Goal: Task Accomplishment & Management: Manage account settings

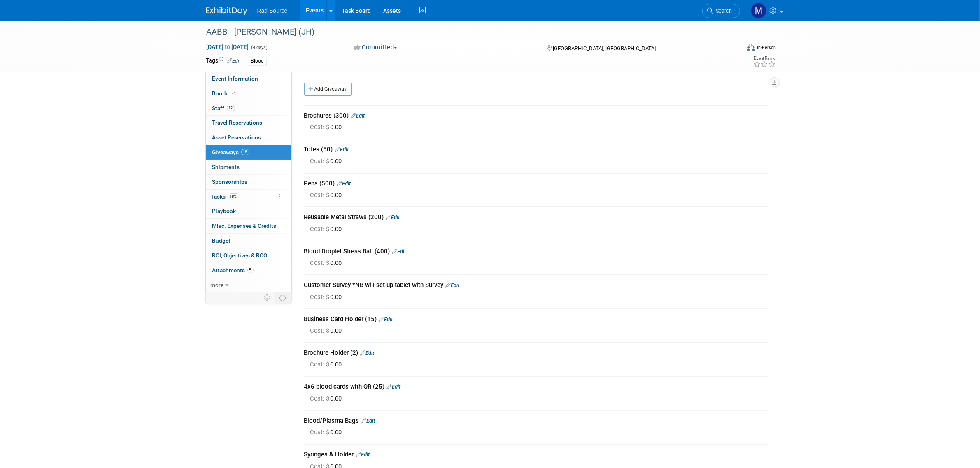
click at [209, 11] on img at bounding box center [226, 11] width 41 height 8
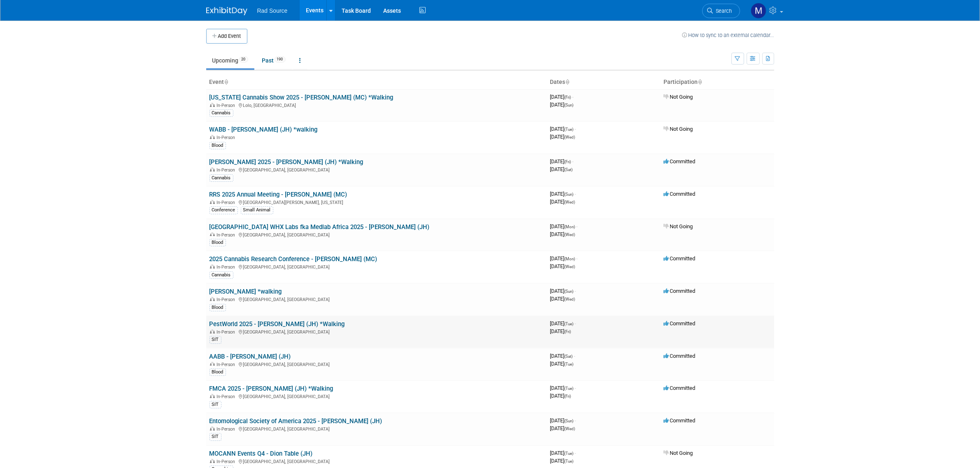
click at [301, 324] on link "PestWorld 2025 - [PERSON_NAME] (JH) *Walking" at bounding box center [277, 324] width 135 height 7
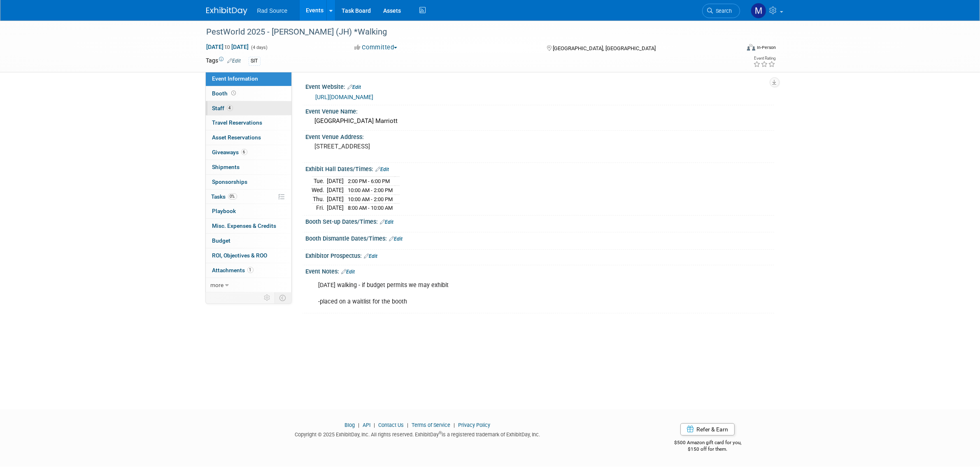
click at [272, 103] on link "4 Staff 4" at bounding box center [249, 108] width 86 height 14
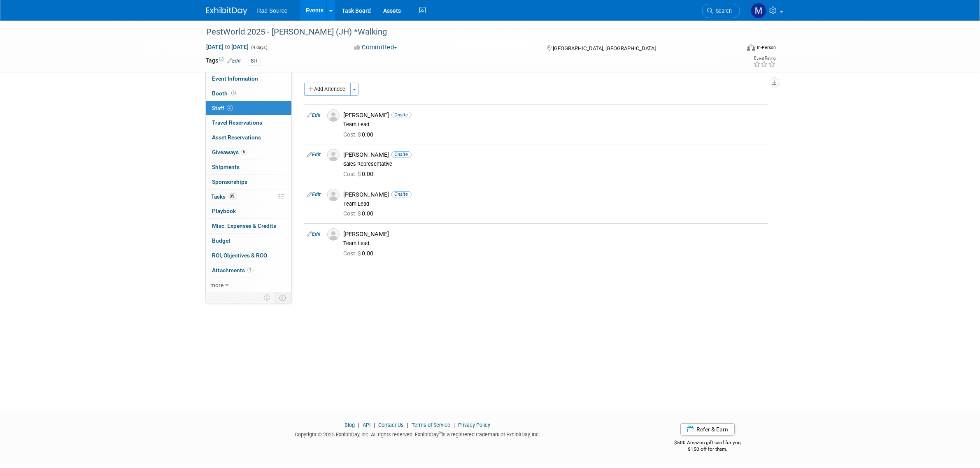
click at [123, 199] on div "PestWorld 2025 - Jake (JH) *Walking Oct 21, 2025 to Oct 24, 2025 (4 days) Oct 2…" at bounding box center [490, 208] width 980 height 374
click at [276, 80] on link "Event Information" at bounding box center [249, 79] width 86 height 14
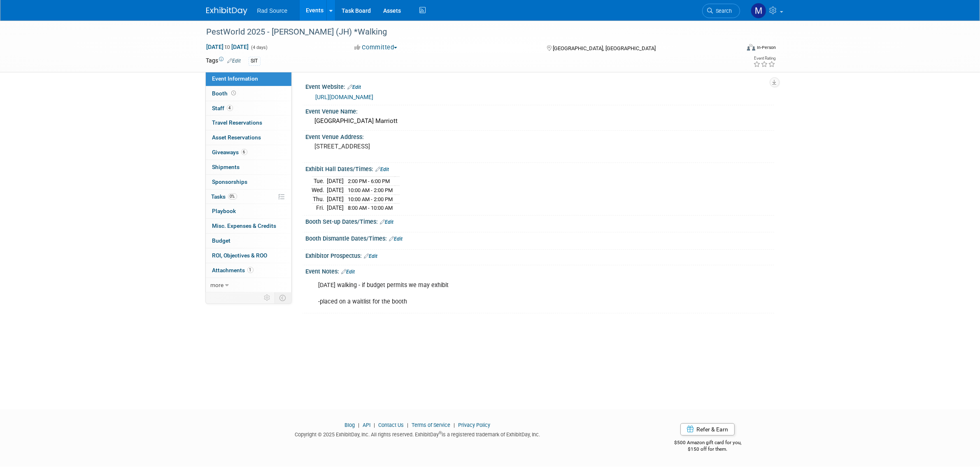
drag, startPoint x: 225, startPoint y: 9, endPoint x: 280, endPoint y: 49, distance: 67.8
click at [225, 9] on img at bounding box center [226, 11] width 41 height 8
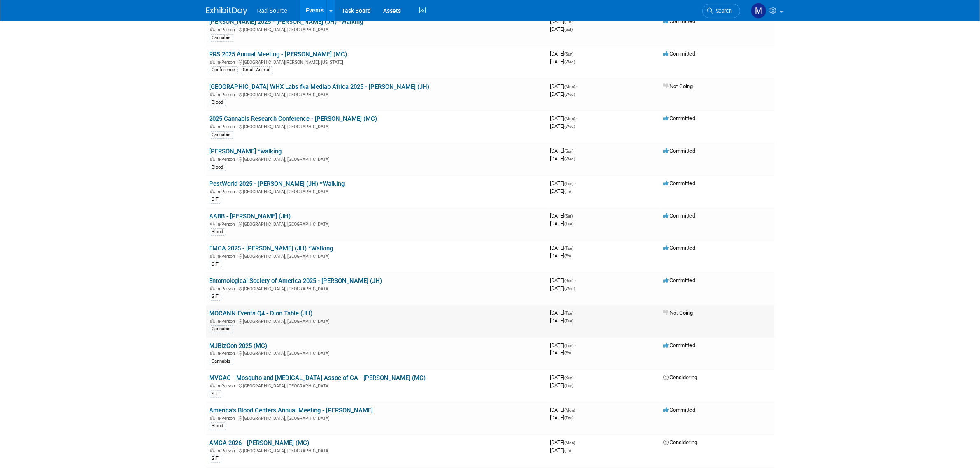
scroll to position [154, 0]
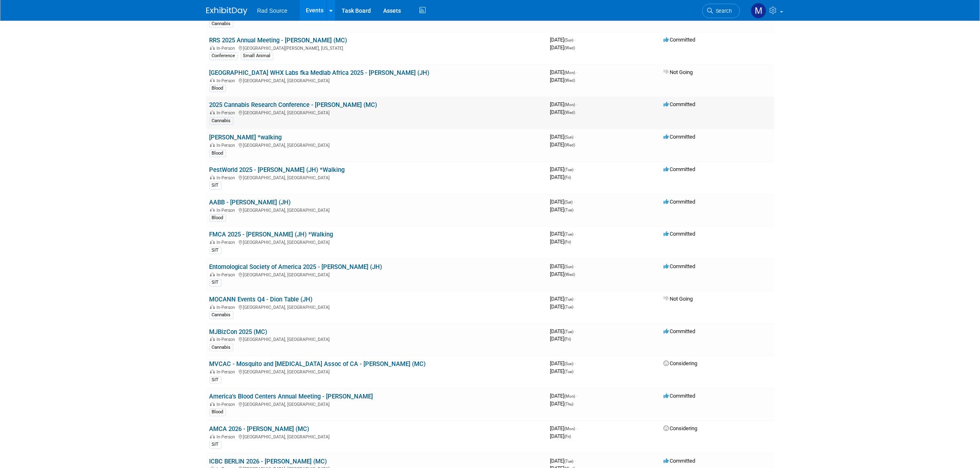
click at [302, 107] on link "2025 Cannabis Research Conference - [PERSON_NAME] (MC)" at bounding box center [294, 104] width 168 height 7
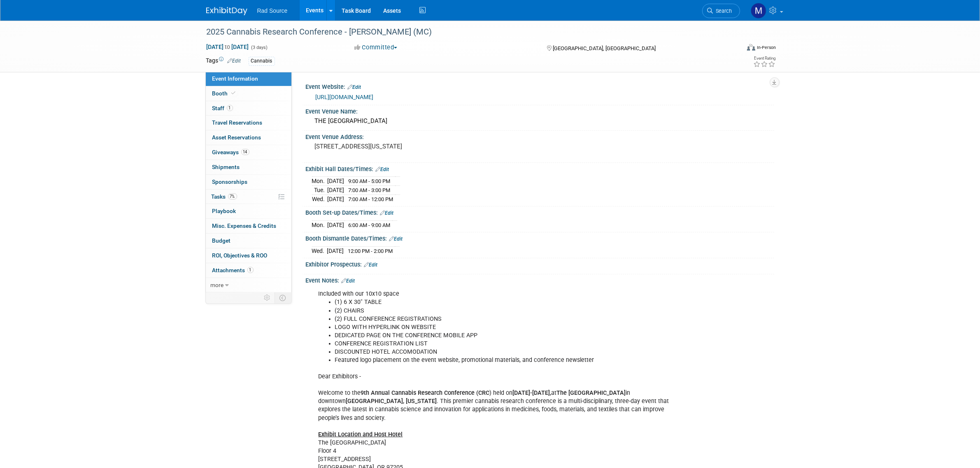
click at [374, 98] on link "[URL][DOMAIN_NAME]" at bounding box center [345, 97] width 58 height 7
click at [229, 9] on img at bounding box center [226, 11] width 41 height 8
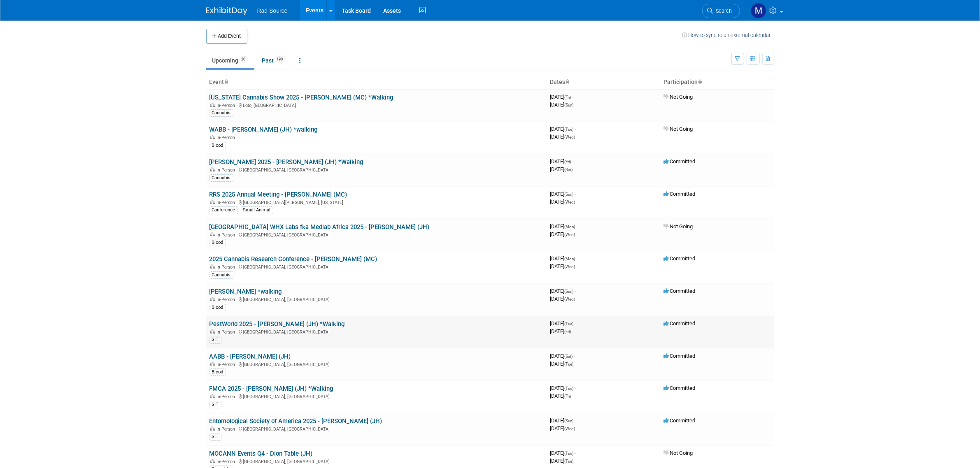
click at [299, 322] on link "PestWorld 2025 - [PERSON_NAME] (JH) *Walking" at bounding box center [277, 324] width 135 height 7
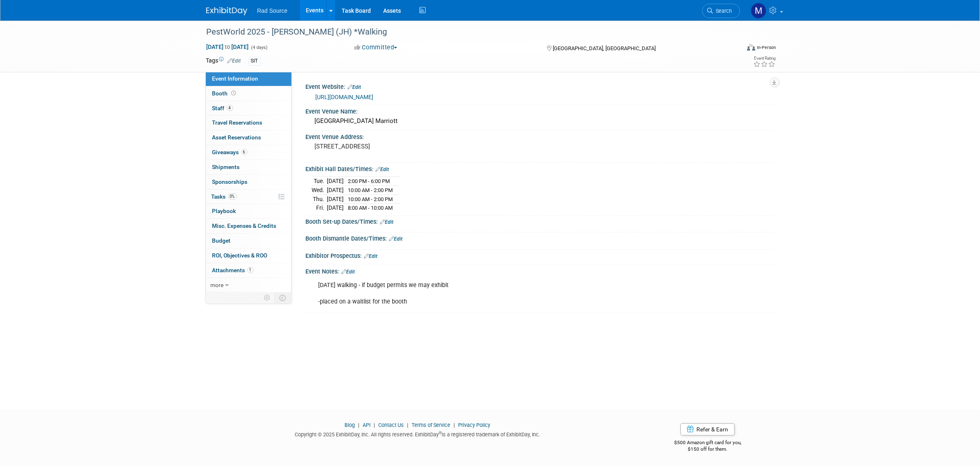
click at [374, 94] on link "[URL][DOMAIN_NAME]" at bounding box center [345, 97] width 58 height 7
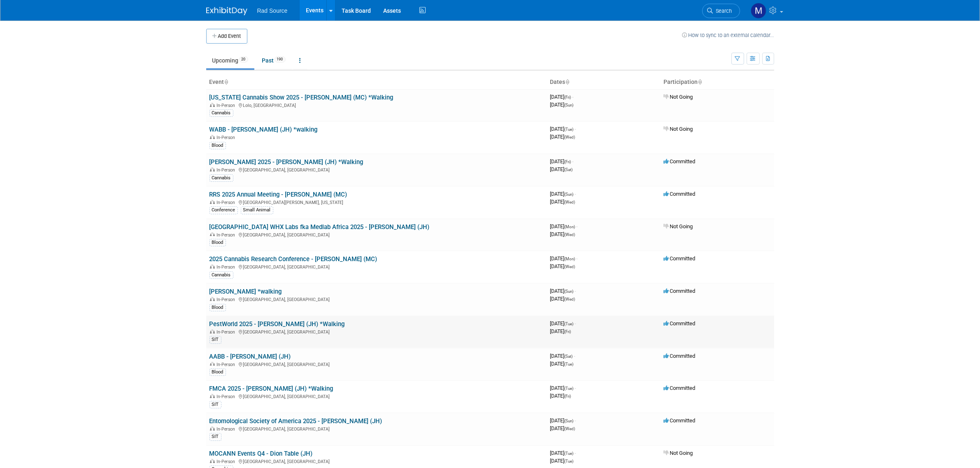
click at [278, 322] on link "PestWorld 2025 - [PERSON_NAME] (JH) *Walking" at bounding box center [277, 324] width 135 height 7
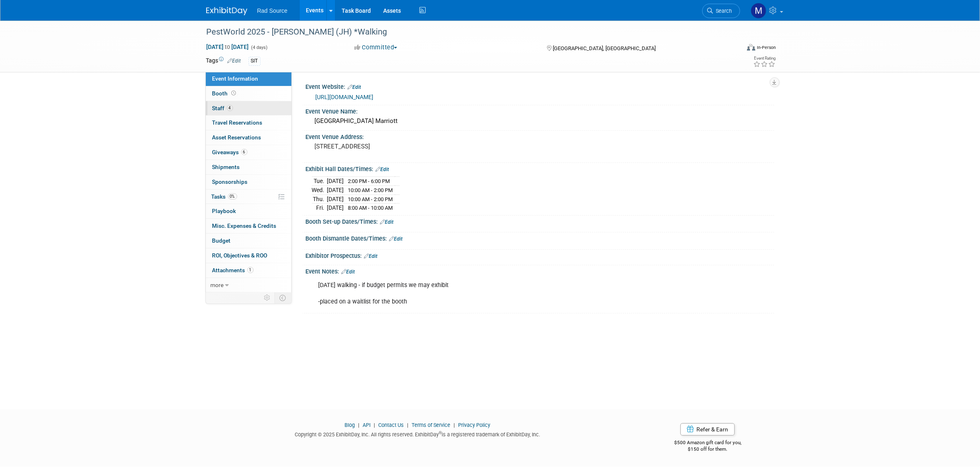
click at [267, 103] on link "4 Staff 4" at bounding box center [249, 108] width 86 height 14
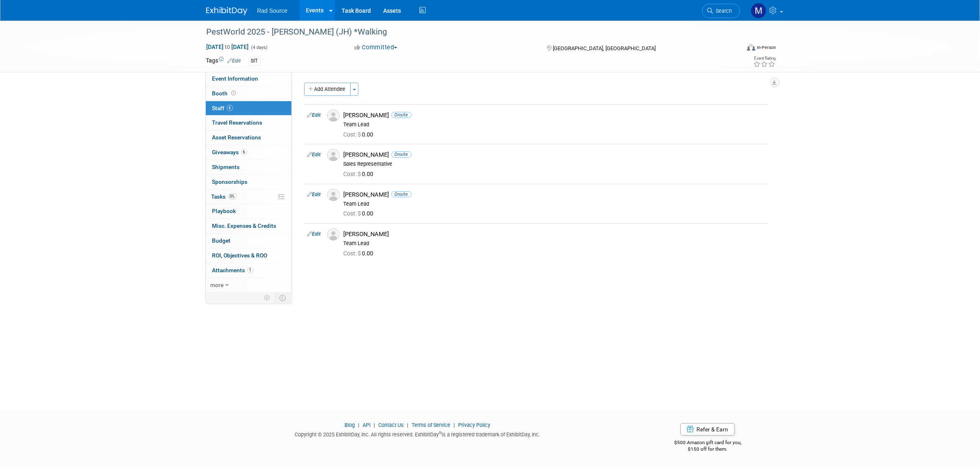
click at [219, 5] on link at bounding box center [231, 7] width 51 height 7
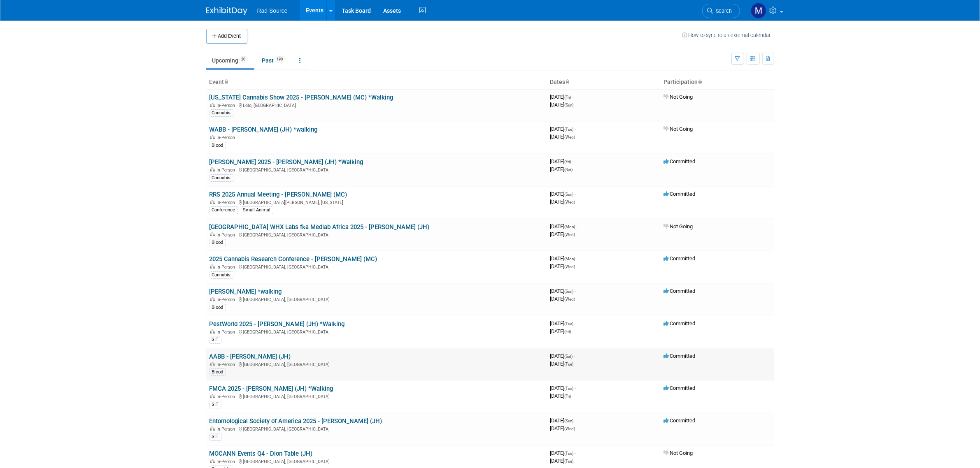
click at [268, 356] on link "AABB - [PERSON_NAME] (JH)" at bounding box center [250, 356] width 81 height 7
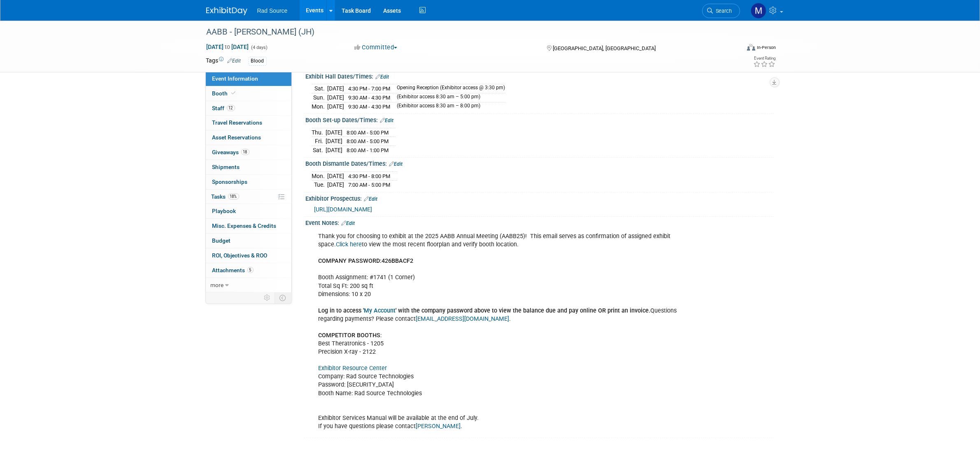
scroll to position [103, 0]
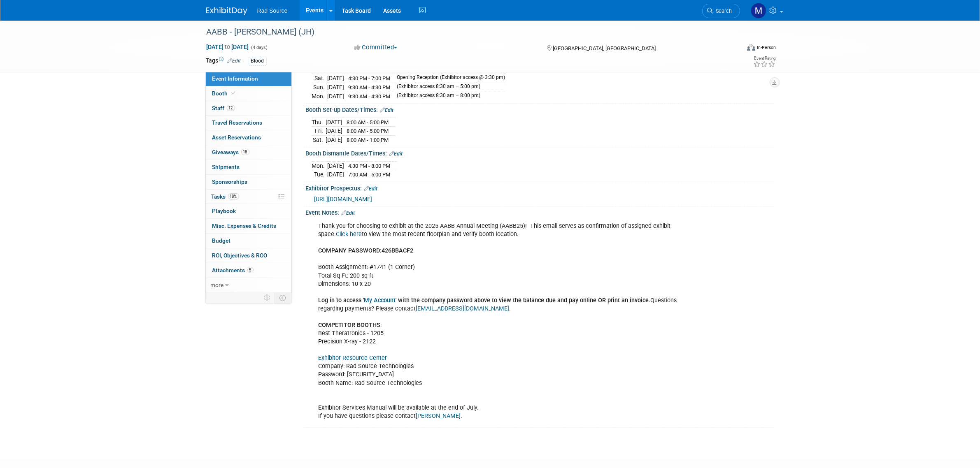
click at [367, 361] on link "Exhibitor Resource Center" at bounding box center [353, 358] width 69 height 7
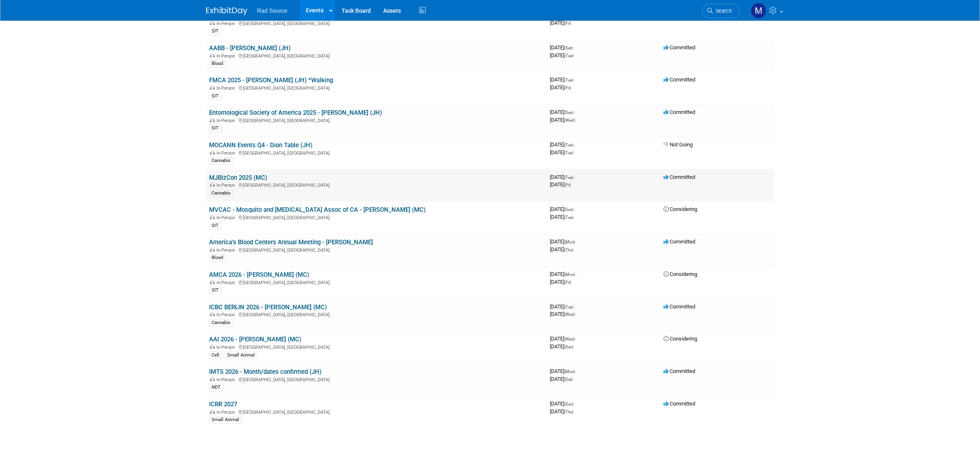
scroll to position [257, 0]
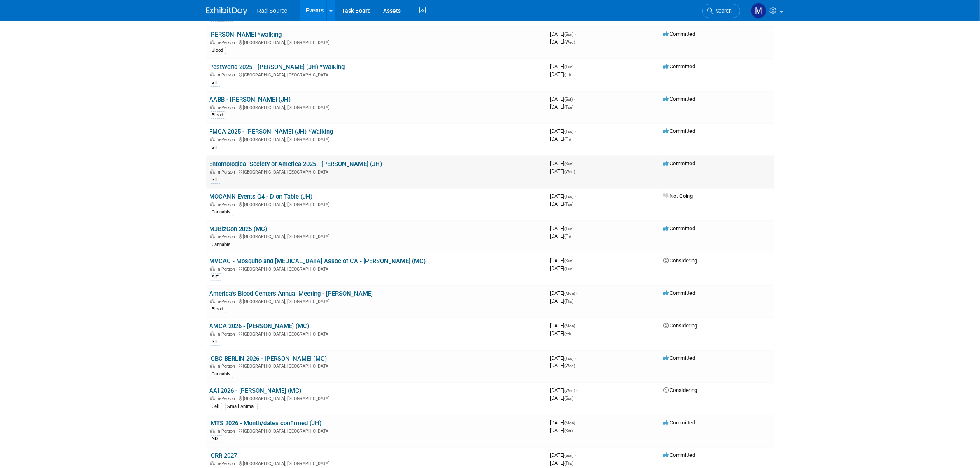
drag, startPoint x: 293, startPoint y: 161, endPoint x: 354, endPoint y: 194, distance: 69.4
click at [293, 161] on link "Entomological Society of America 2025 - [PERSON_NAME] (JH)" at bounding box center [296, 164] width 173 height 7
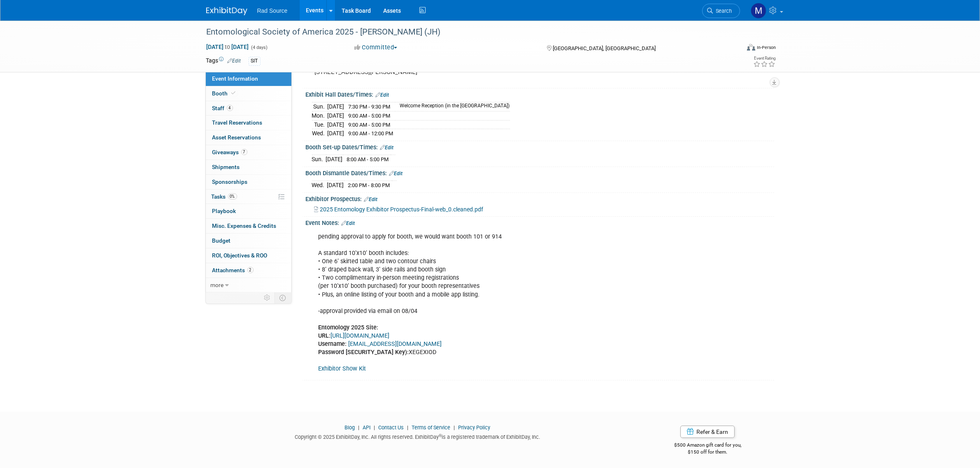
scroll to position [77, 0]
click at [387, 334] on link "[URL][DOMAIN_NAME]" at bounding box center [360, 334] width 59 height 7
click at [255, 94] on link "Booth" at bounding box center [249, 93] width 86 height 14
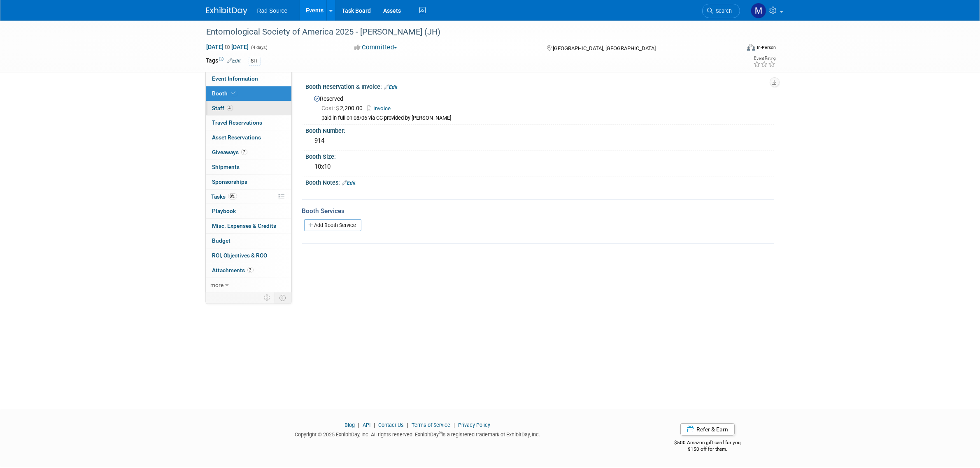
click at [243, 104] on link "4 Staff 4" at bounding box center [249, 108] width 86 height 14
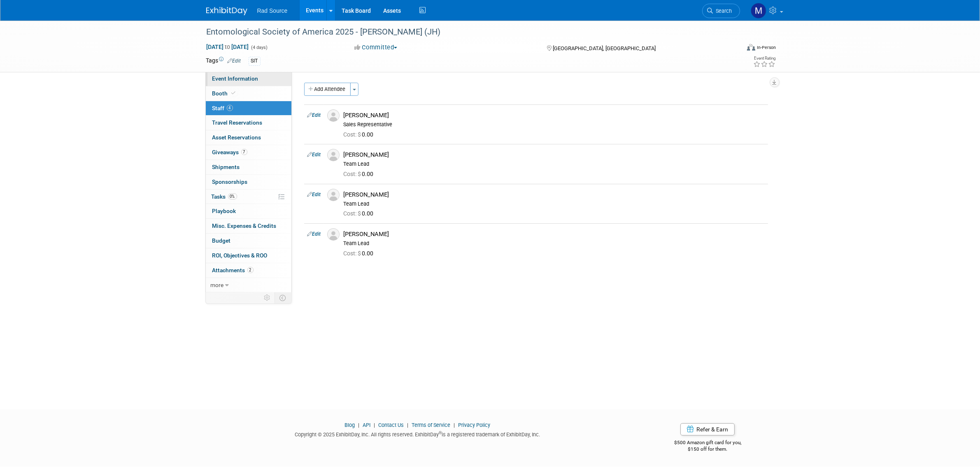
click at [259, 81] on link "Event Information" at bounding box center [249, 79] width 86 height 14
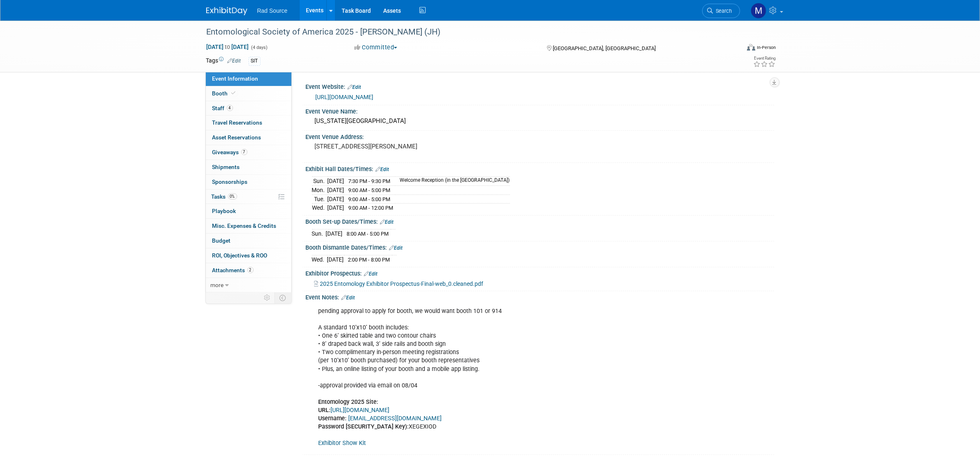
click at [347, 447] on link "Exhibitor Show Kit" at bounding box center [343, 443] width 48 height 7
click at [374, 97] on link "[URL][DOMAIN_NAME]" at bounding box center [345, 97] width 58 height 7
click at [352, 301] on link "Edit" at bounding box center [349, 298] width 14 height 6
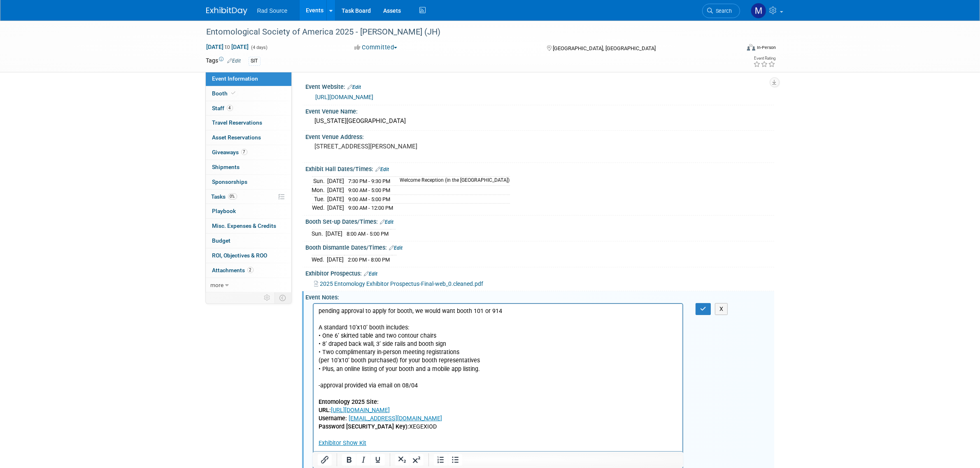
click at [481, 369] on p "pending approval to apply for booth, we would want booth 101 or 914 A standard …" at bounding box center [498, 377] width 360 height 140
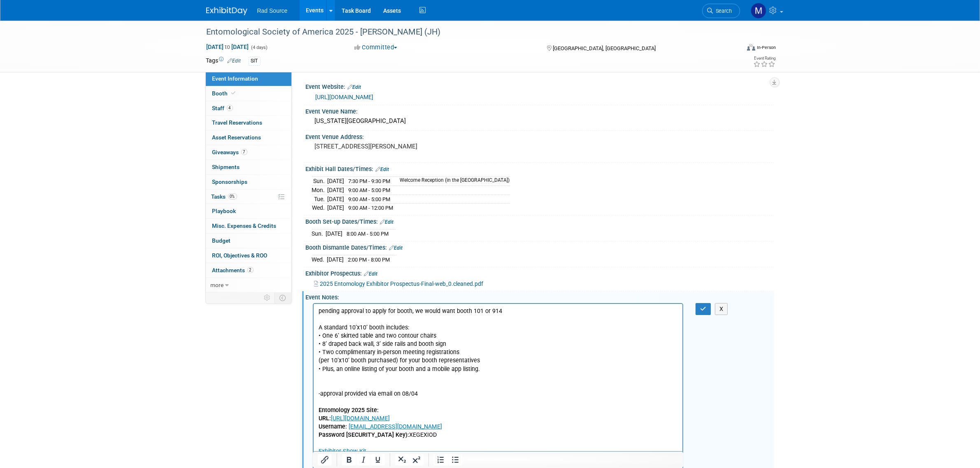
scroll to position [6, 0]
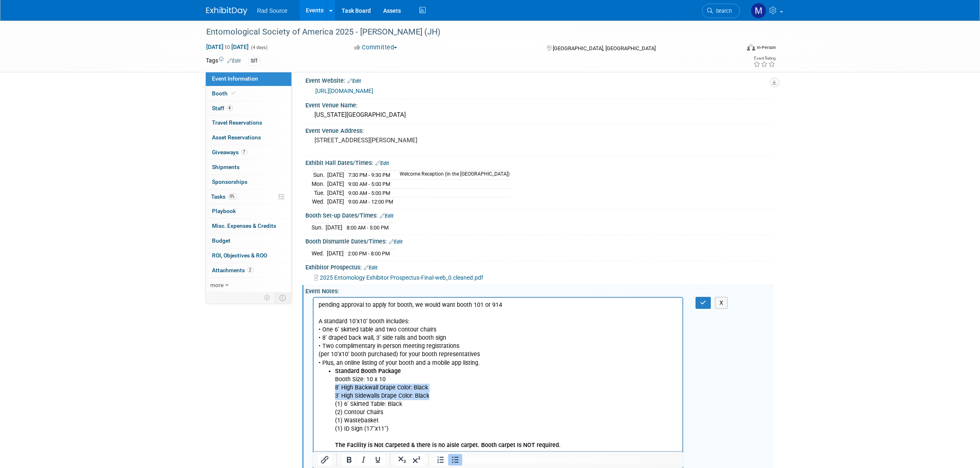
drag, startPoint x: 433, startPoint y: 392, endPoint x: 332, endPoint y: 388, distance: 101.4
click at [332, 388] on ul "Standard Booth Package Booth Size: 10 x 10 8' High Backwall Drape Color: Black …" at bounding box center [498, 408] width 360 height 83
click at [385, 329] on p "pending approval to apply for booth, we would want booth 101 or 914 A standard …" at bounding box center [498, 334] width 360 height 66
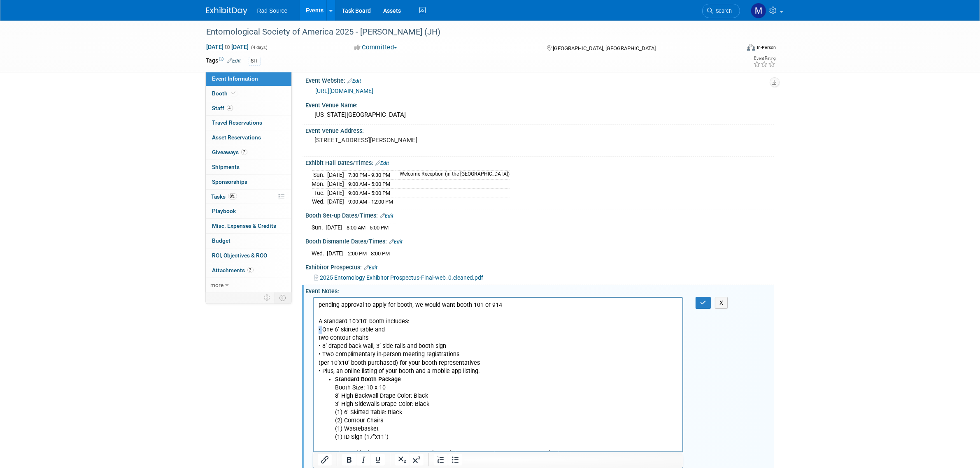
drag, startPoint x: 321, startPoint y: 328, endPoint x: 313, endPoint y: 328, distance: 7.4
click at [313, 328] on html "pending approval to apply for booth, we would want booth 101 or 914 A standard …" at bounding box center [497, 419] width 369 height 243
copy p "•"
click at [316, 338] on html "pending approval to apply for booth, we would want booth 101 or 914 A standard …" at bounding box center [497, 419] width 369 height 243
click at [320, 341] on p "•two contour chairs • 8’ draped back wall, 3’ side rails and booth sign • Two c…" at bounding box center [498, 354] width 360 height 41
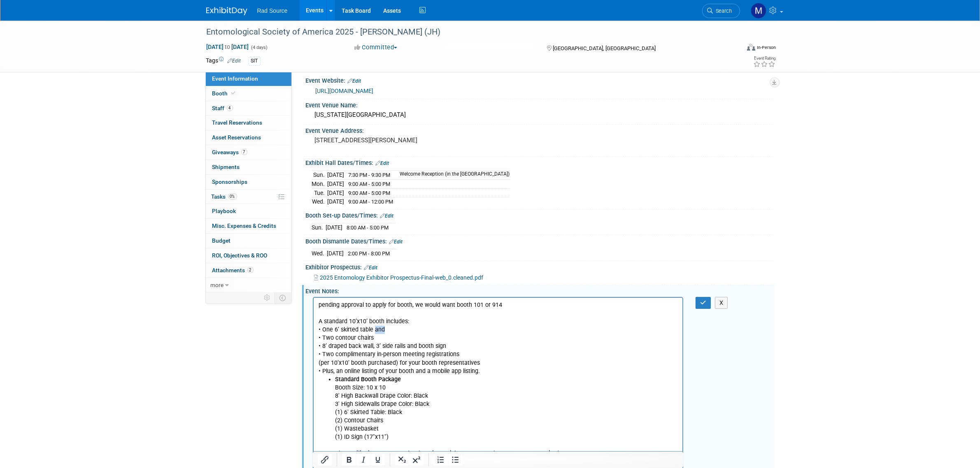
drag, startPoint x: 382, startPoint y: 331, endPoint x: 407, endPoint y: 331, distance: 25.5
click at [373, 331] on p "pending approval to apply for booth, we would want booth 101 or 914 A standard …" at bounding box center [498, 317] width 360 height 33
click at [374, 347] on p "• Two contour chairs • 8’ draped back wall, 3’ side rails and booth sign • Two …" at bounding box center [498, 354] width 360 height 41
click at [414, 345] on p "• Two contour chairs • 8’ draped back wall and 3’ side rails and booth sign • T…" at bounding box center [498, 354] width 360 height 41
click at [319, 354] on p "•booth sign • Two complimentary in-person meeting registrations (per 10’x10’ bo…" at bounding box center [498, 366] width 360 height 33
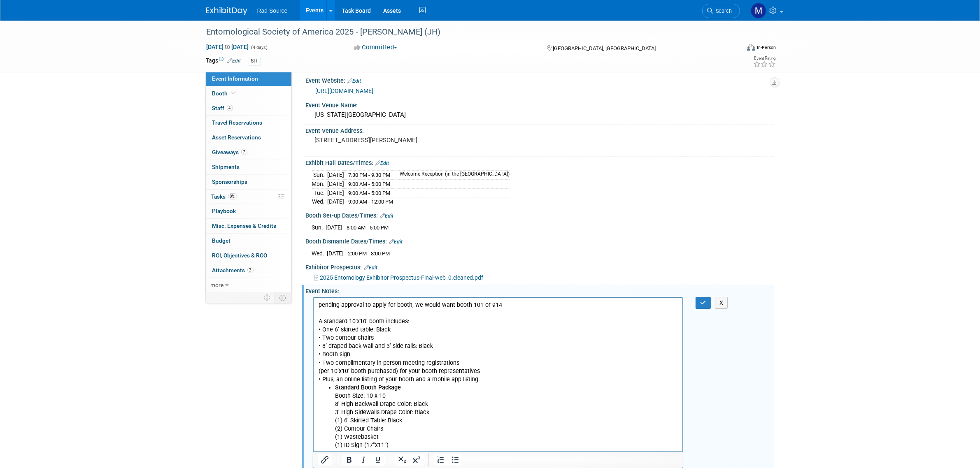
scroll to position [58, 0]
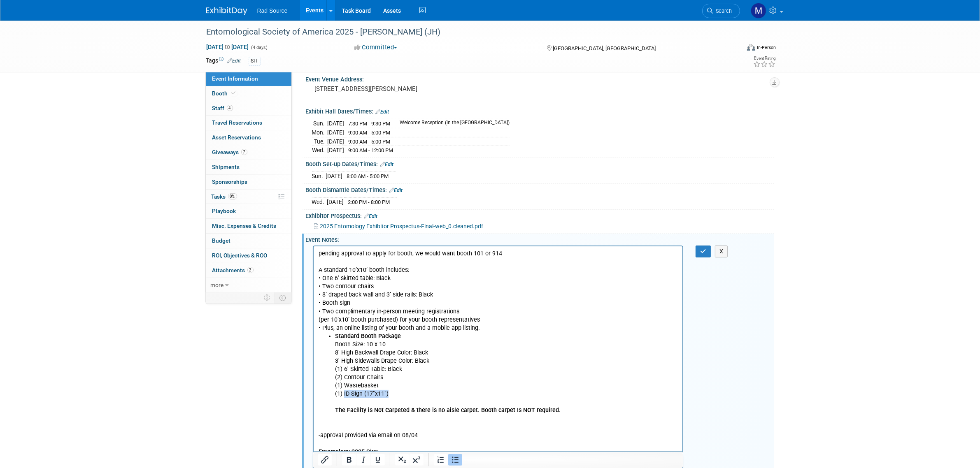
drag, startPoint x: 389, startPoint y: 394, endPoint x: 343, endPoint y: 396, distance: 45.7
click at [343, 396] on li "Standard Booth Package Booth Size: 10 x 10 8' High Backwall Drape Color: Black …" at bounding box center [506, 373] width 343 height 83
copy li "ID Sign (17"x11")"
drag, startPoint x: 356, startPoint y: 305, endPoint x: 337, endPoint y: 306, distance: 18.6
click at [337, 306] on p "• Booth sign • Two complimentary in-person meeting registrations (per 10’x10’ b…" at bounding box center [498, 315] width 360 height 33
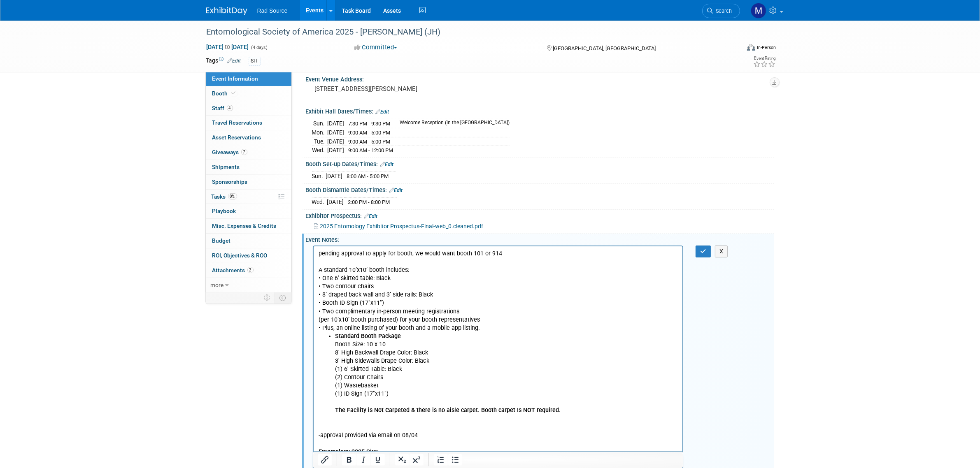
click at [407, 305] on p "• Booth ID Sign (17"x11") • Two complimentary in-person meeting registrations (…" at bounding box center [498, 315] width 360 height 33
drag, startPoint x: 377, startPoint y: 383, endPoint x: 333, endPoint y: 386, distance: 44.5
click at [333, 386] on ul "Standard Booth Package Booth Size: 10 x 10 8' High Backwall Drape Color: Black …" at bounding box center [498, 373] width 360 height 83
copy li "(1) Wastebasket"
click at [382, 301] on p "• Booth ID Sign (17"x11") • Two complimentary in-person meeting registrations (…" at bounding box center [498, 315] width 360 height 33
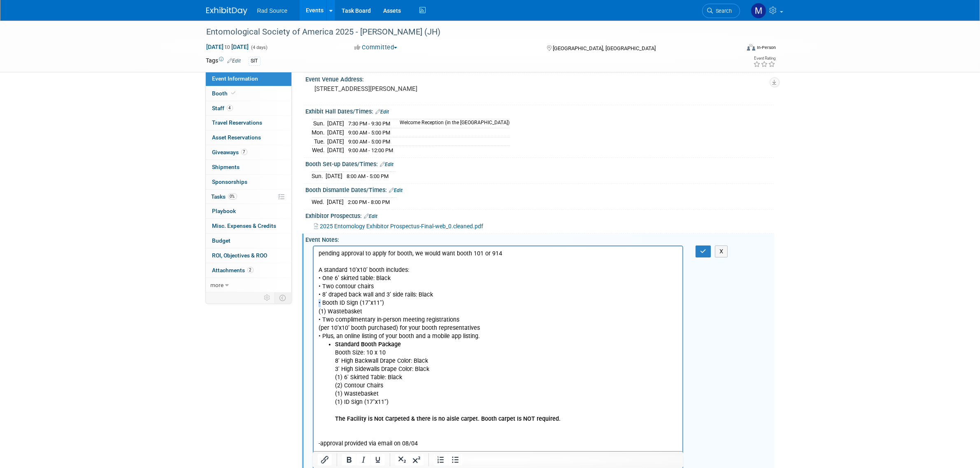
click at [316, 305] on html "pending approval to apply for booth, we would want booth 101 or 914 A standard …" at bounding box center [497, 375] width 369 height 259
copy p "•"
click at [318, 314] on p "(1) Wastebasket • Two complimentary in-person meeting registrations (per 10’x10…" at bounding box center [498, 323] width 360 height 33
click at [320, 311] on p "•(1) Wastebasket • Two complimentary in-person meeting registrations (per 10’x1…" at bounding box center [498, 323] width 360 height 33
drag, startPoint x: 328, startPoint y: 310, endPoint x: 321, endPoint y: 314, distance: 8.1
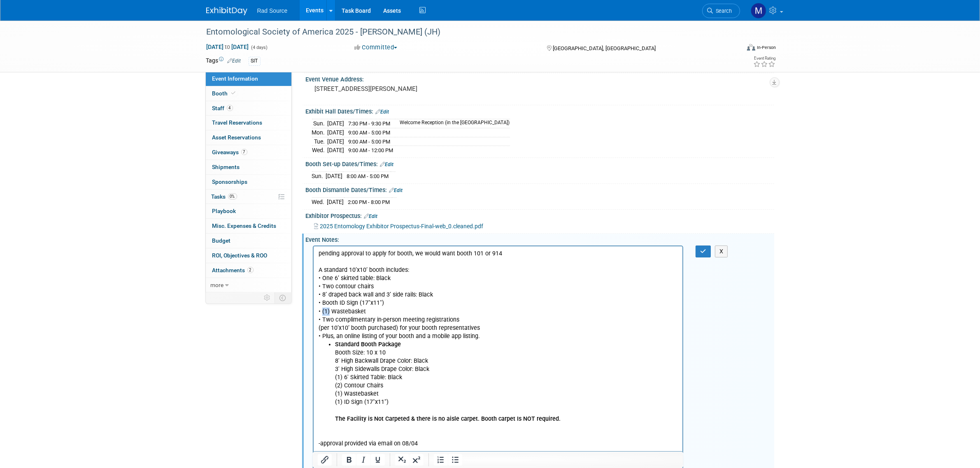
click at [321, 314] on p "• (1) Wastebasket • Two complimentary in-person meeting registrations (per 10’x…" at bounding box center [498, 323] width 360 height 33
copy p "(1)"
drag, startPoint x: 331, startPoint y: 278, endPoint x: 323, endPoint y: 279, distance: 7.9
click at [323, 279] on p "pending approval to apply for booth, we would want booth 101 or 914 A standard …" at bounding box center [498, 265] width 360 height 33
click at [322, 302] on p "• Booth ID Sign (17"x11")" at bounding box center [498, 303] width 360 height 8
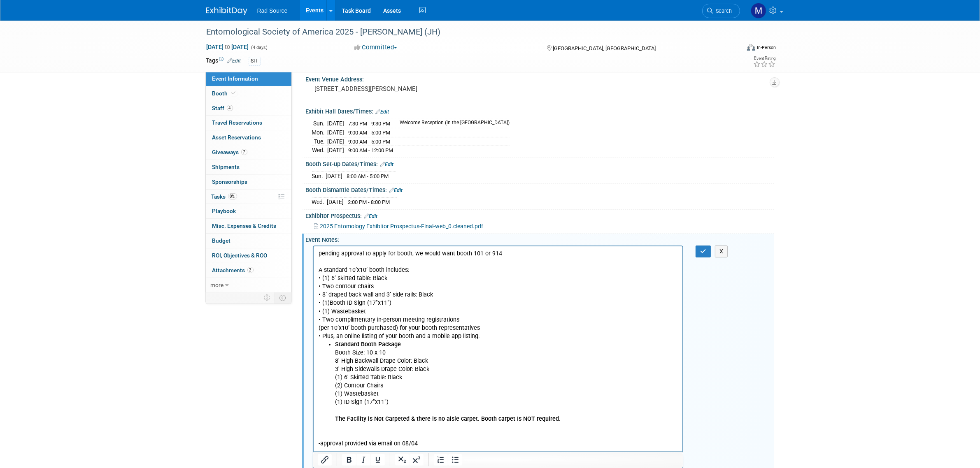
click at [328, 303] on p "• (1)Booth ID Sign (17"x11")" at bounding box center [498, 303] width 360 height 8
drag, startPoint x: 333, startPoint y: 284, endPoint x: 322, endPoint y: 285, distance: 10.7
click at [322, 285] on p "• Two contour chairs • 8’ draped back wall and 3’ side rails: Black" at bounding box center [498, 290] width 360 height 16
drag, startPoint x: 326, startPoint y: 285, endPoint x: 342, endPoint y: 285, distance: 16.1
click at [326, 285] on p "• (1) contour chairs • 8’ draped back wall and 3’ side rails: Black" at bounding box center [498, 290] width 360 height 16
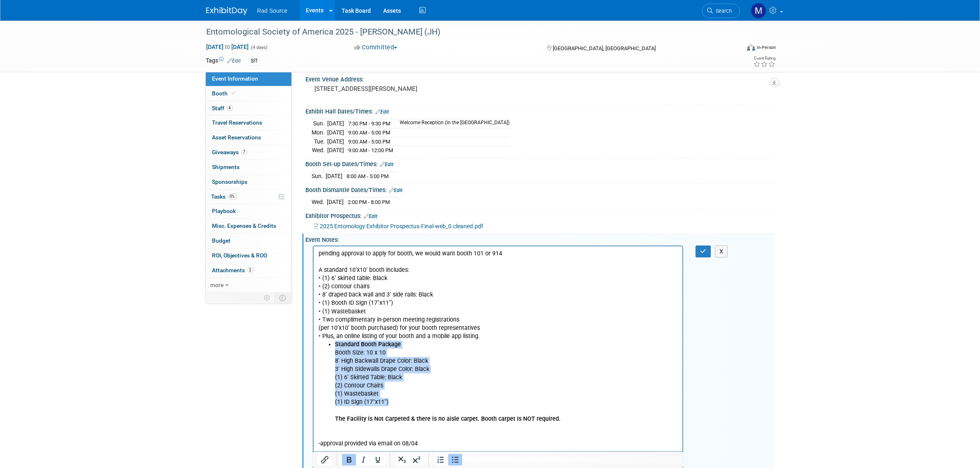
drag, startPoint x: 391, startPoint y: 403, endPoint x: 618, endPoint y: 592, distance: 296.0
click at [313, 345] on html "pending approval to apply for booth, we would want booth 101 or 914 A standard …" at bounding box center [497, 375] width 369 height 259
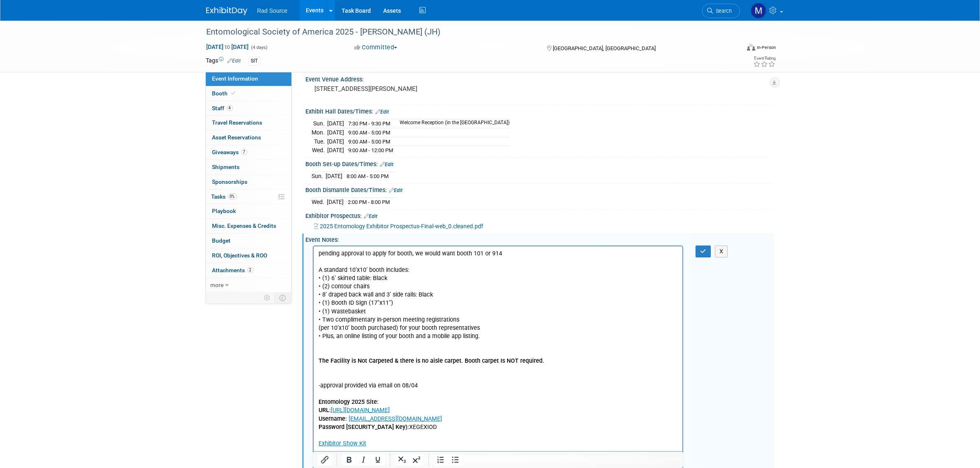
click at [321, 352] on p "The Facility is Not Carpeted & there is no aisle carpet. Booth carpet Is NOT re…" at bounding box center [498, 352] width 360 height 25
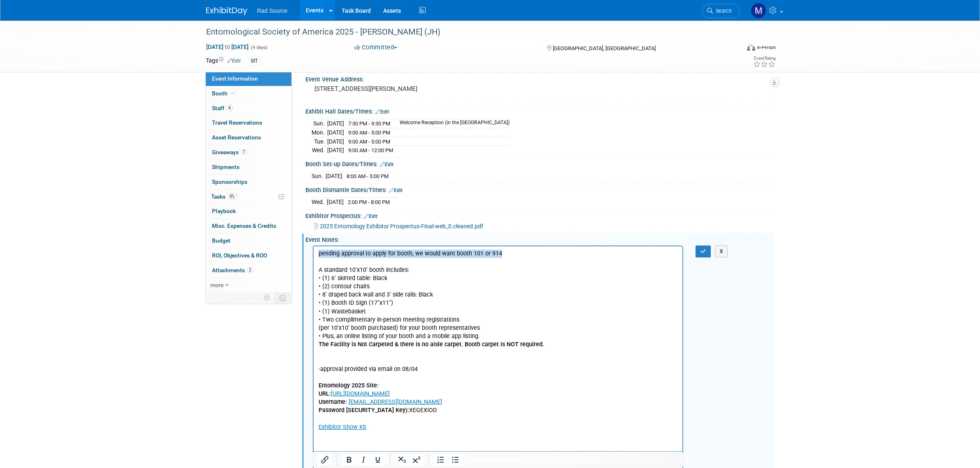
drag, startPoint x: 510, startPoint y: 254, endPoint x: 615, endPoint y: 500, distance: 267.0
click at [313, 248] on html "pending approval to apply for booth, we would want booth 101 or 914 A standard …" at bounding box center [497, 338] width 369 height 185
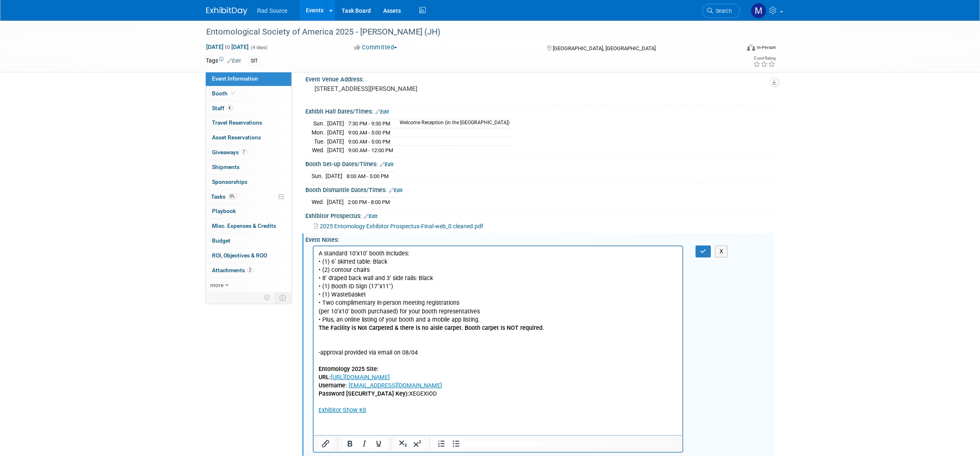
click at [319, 313] on p "• (1) Wastebasket • Two complimentary in-person meeting registrations (per 10’x…" at bounding box center [498, 307] width 360 height 33
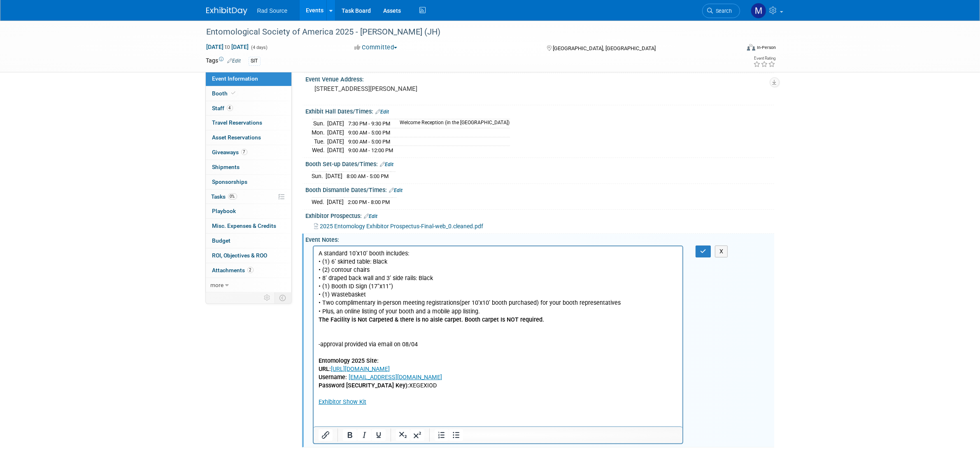
click at [336, 336] on p "-approval provided via email on 08/04 Entomology 2025 Site: URL: [URL][DOMAIN_N…" at bounding box center [498, 365] width 360 height 83
click at [699, 256] on button "button" at bounding box center [703, 252] width 15 height 12
